Goal: Task Accomplishment & Management: Manage account settings

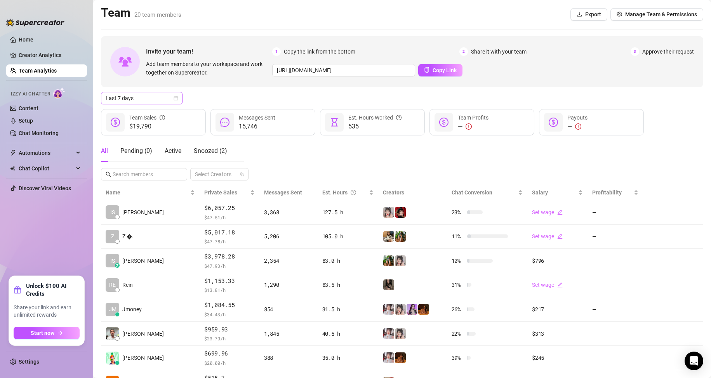
click at [148, 97] on span "Last 7 days" at bounding box center [142, 98] width 72 height 12
click at [154, 172] on input "text" at bounding box center [145, 174] width 64 height 9
click at [168, 97] on span "Last 7 days" at bounding box center [142, 98] width 72 height 12
click at [148, 165] on div "Custom date" at bounding box center [141, 163] width 69 height 9
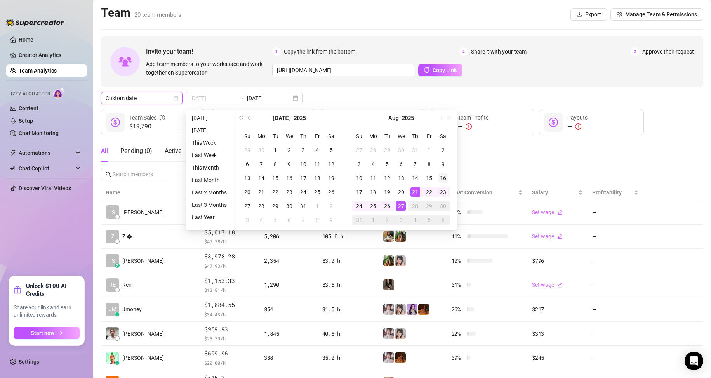
type input "[DATE]"
drag, startPoint x: 446, startPoint y: 181, endPoint x: 428, endPoint y: 190, distance: 20.0
click at [446, 180] on div "16" at bounding box center [442, 178] width 9 height 9
type input "[DATE]"
click at [402, 209] on div "27" at bounding box center [400, 205] width 9 height 9
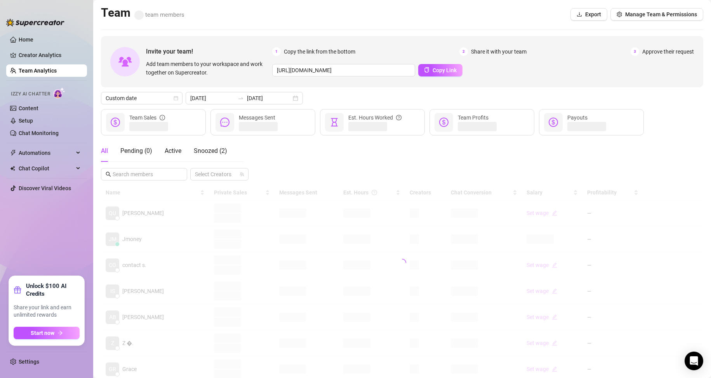
click at [471, 149] on div "All Pending ( 0 ) Active Snoozed ( 2 ) Select Creators" at bounding box center [402, 160] width 602 height 40
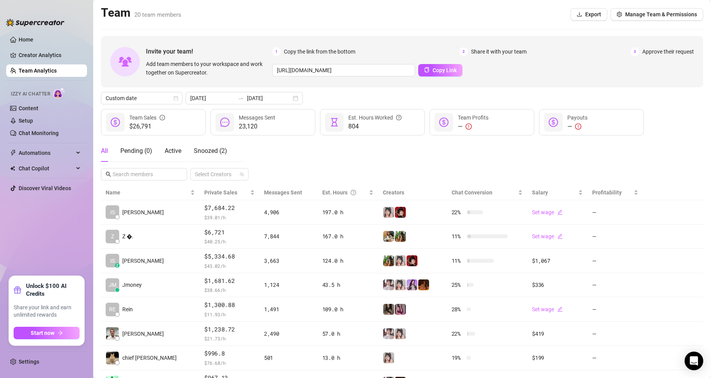
click at [426, 157] on div "All Pending ( 0 ) Active Snoozed ( 2 ) Select Creators" at bounding box center [402, 160] width 602 height 40
click at [307, 165] on div "All Pending ( 0 ) Active Snoozed ( 2 ) Select Creators" at bounding box center [402, 160] width 602 height 40
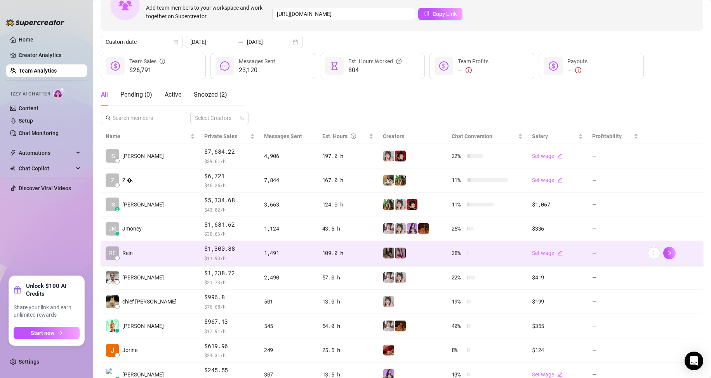
scroll to position [110, 0]
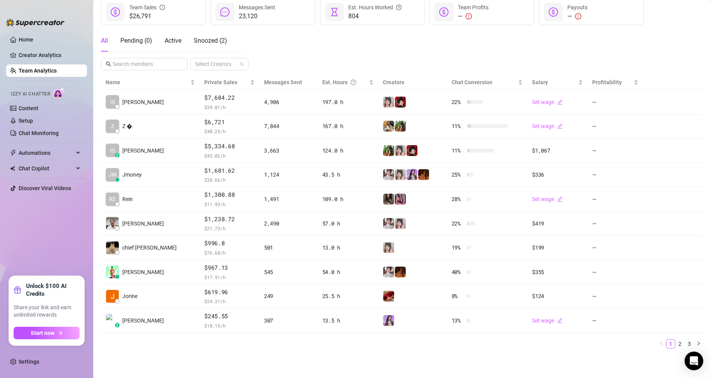
drag, startPoint x: 164, startPoint y: 351, endPoint x: 160, endPoint y: 349, distance: 4.9
click at [163, 350] on div "Name Private Sales Messages Sent Est. Hours Creators Chat Conversion Salary Pro…" at bounding box center [402, 215] width 602 height 280
click at [55, 229] on ul "Home Creator Analytics Team Analytics Izzy AI Chatter Content Setup Chat Monito…" at bounding box center [46, 151] width 81 height 243
click at [202, 349] on div "Name Private Sales Messages Sent Est. Hours Creators Chat Conversion Salary Pro…" at bounding box center [402, 215] width 602 height 280
click at [40, 244] on ul "Home Creator Analytics Team Analytics Izzy AI Chatter Content Setup Chat Monito…" at bounding box center [46, 151] width 81 height 243
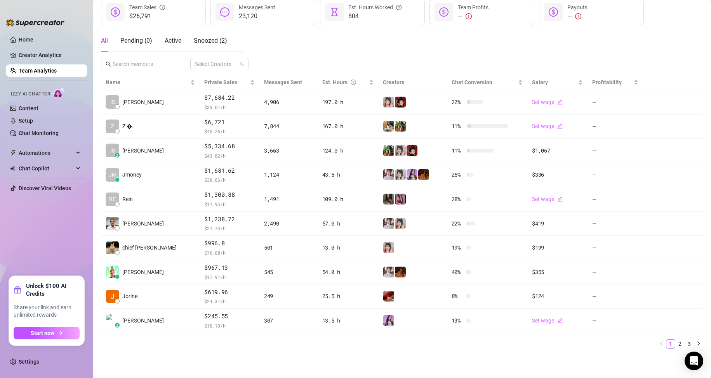
click at [36, 243] on ul "Home Creator Analytics Team Analytics Izzy AI Chatter Content Setup Chat Monito…" at bounding box center [46, 151] width 81 height 243
click at [49, 236] on ul "Home Creator Analytics Team Analytics Izzy AI Chatter Content Setup Chat Monito…" at bounding box center [46, 151] width 81 height 243
click at [510, 32] on div "All Pending ( 0 ) Active Snoozed ( 2 ) Select Creators" at bounding box center [402, 50] width 602 height 40
click at [50, 247] on ul "Home Creator Analytics Team Analytics Izzy AI Chatter Content Setup Chat Monito…" at bounding box center [46, 151] width 81 height 243
click at [47, 236] on ul "Home Creator Analytics Team Analytics Izzy AI Chatter Content Setup Chat Monito…" at bounding box center [46, 151] width 81 height 243
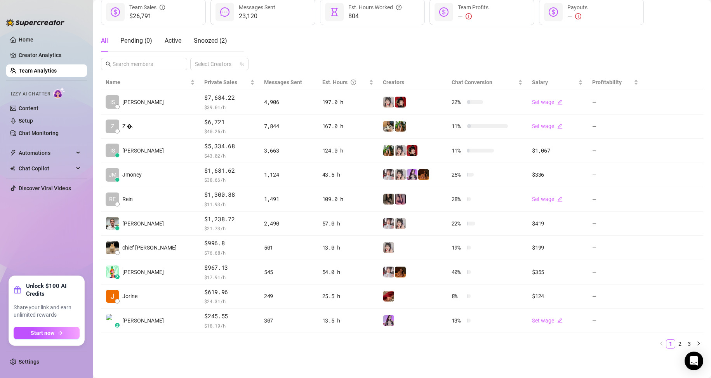
click at [36, 241] on ul "Home Creator Analytics Team Analytics Izzy AI Chatter Content Setup Chat Monito…" at bounding box center [46, 151] width 81 height 243
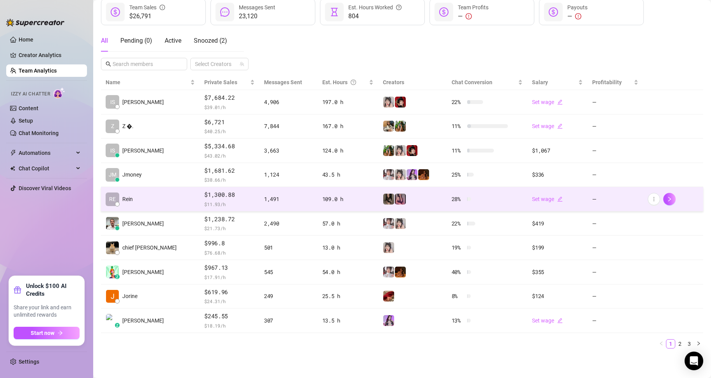
drag, startPoint x: 42, startPoint y: 221, endPoint x: 186, endPoint y: 206, distance: 145.1
click at [49, 218] on ul "Home Creator Analytics Team Analytics Izzy AI Chatter Content Setup Chat Monito…" at bounding box center [46, 151] width 81 height 243
